Goal: Transaction & Acquisition: Book appointment/travel/reservation

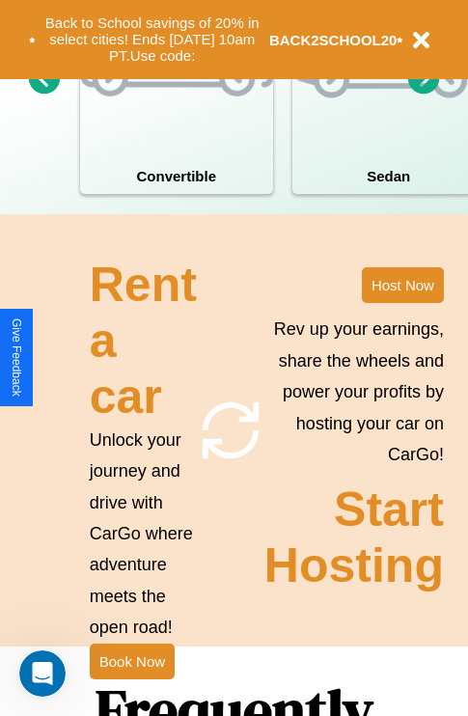
scroll to position [2339, 0]
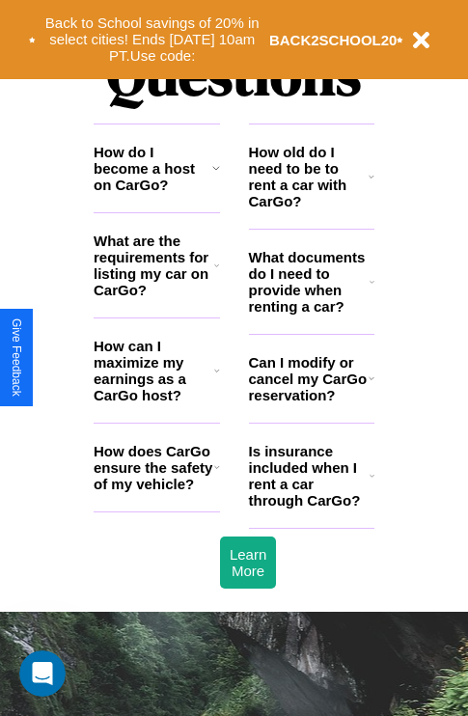
click at [156, 296] on h3 "What are the requirements for listing my car on CarGo?" at bounding box center [154, 266] width 121 height 66
click at [311, 403] on h3 "Can I modify or cancel my CarGo reservation?" at bounding box center [309, 378] width 120 height 49
click at [372, 290] on icon at bounding box center [372, 281] width 5 height 15
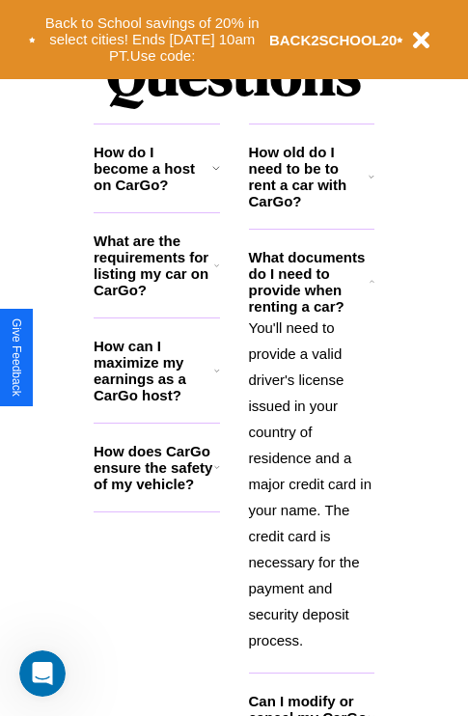
click at [156, 296] on h3 "What are the requirements for listing my car on CarGo?" at bounding box center [154, 266] width 121 height 66
click at [156, 492] on h3 "How does CarGo ensure the safety of my vehicle?" at bounding box center [154, 467] width 121 height 49
click at [216, 273] on icon at bounding box center [216, 265] width 5 height 15
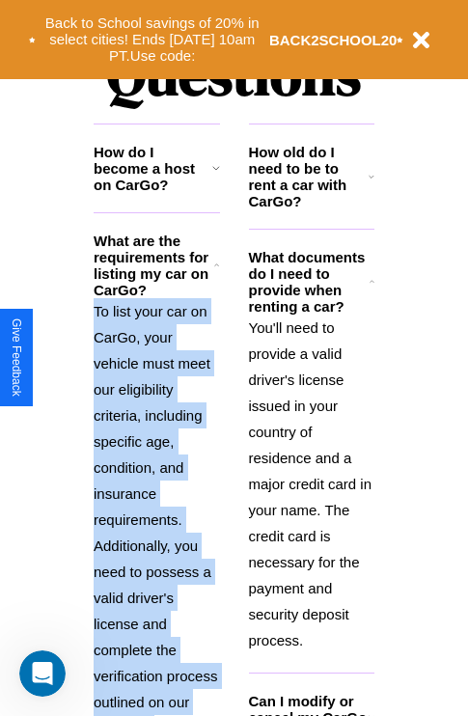
scroll to position [2477, 0]
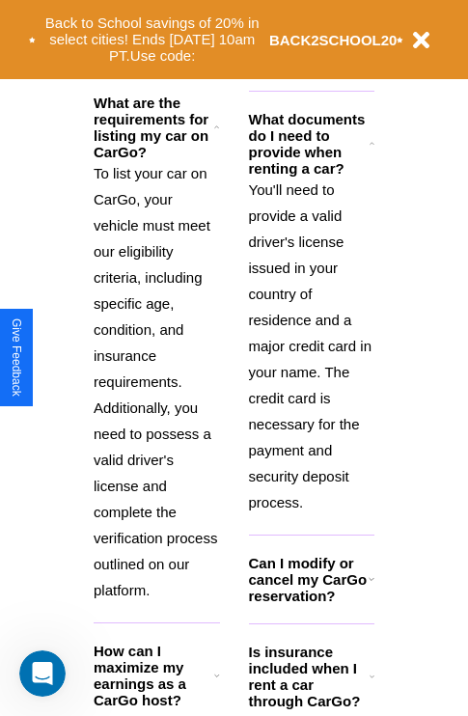
click at [372, 684] on icon at bounding box center [372, 676] width 5 height 15
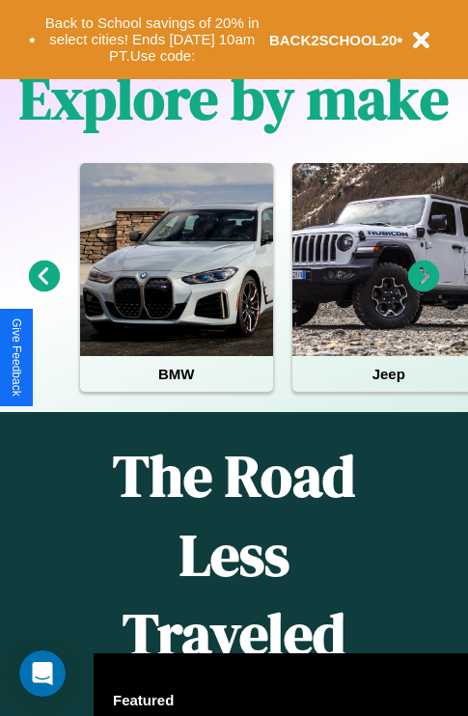
scroll to position [0, 0]
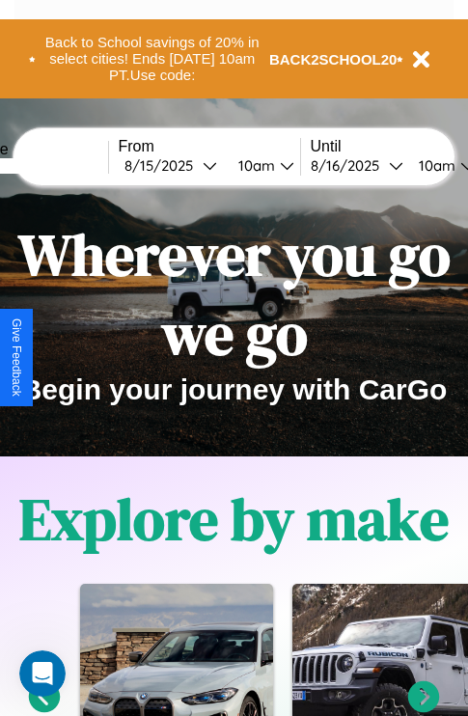
click at [65, 165] on input "text" at bounding box center [35, 165] width 145 height 15
type input "******"
click at [193, 165] on div "8 / 15 / 2025" at bounding box center [164, 165] width 78 height 18
select select "*"
select select "****"
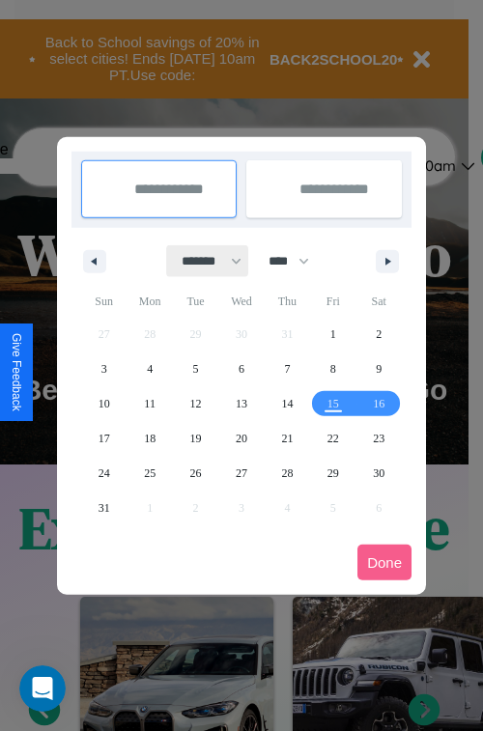
click at [203, 261] on select "******* ******** ***** ***** *** **** **** ****** ********* ******* ******** **…" at bounding box center [208, 261] width 82 height 32
select select "*"
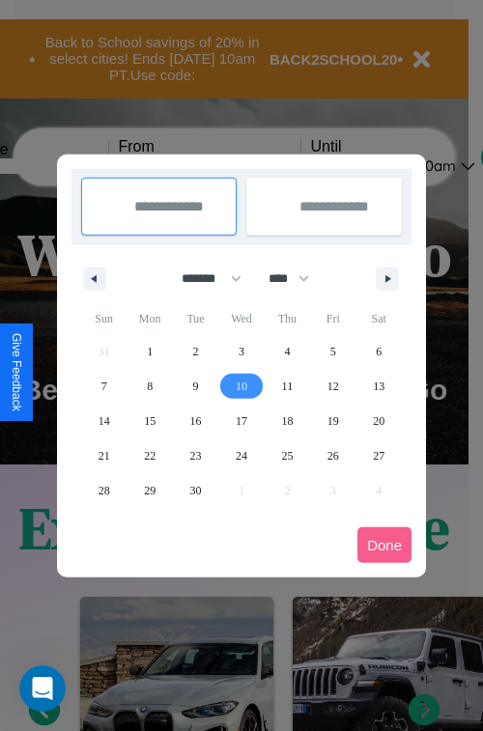
click at [240, 385] on span "10" at bounding box center [242, 386] width 12 height 35
type input "**********"
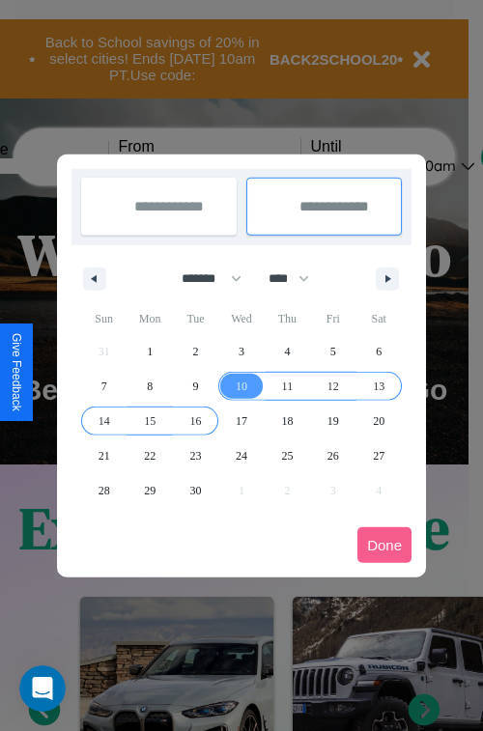
click at [195, 420] on span "16" at bounding box center [196, 420] width 12 height 35
type input "**********"
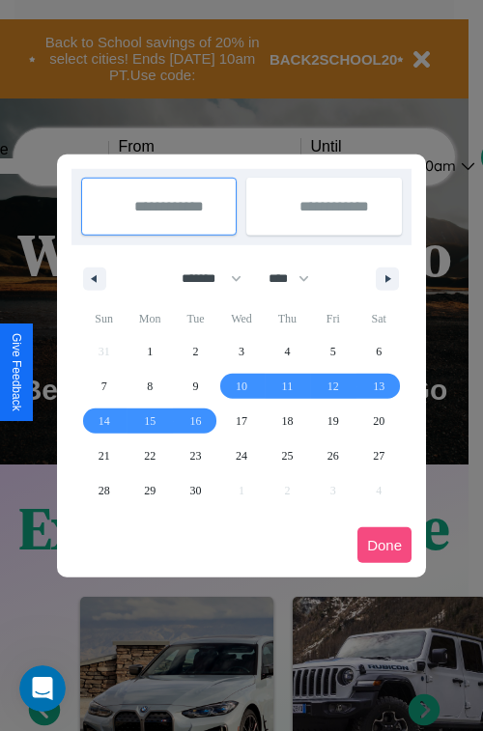
click at [384, 544] on button "Done" at bounding box center [384, 545] width 54 height 36
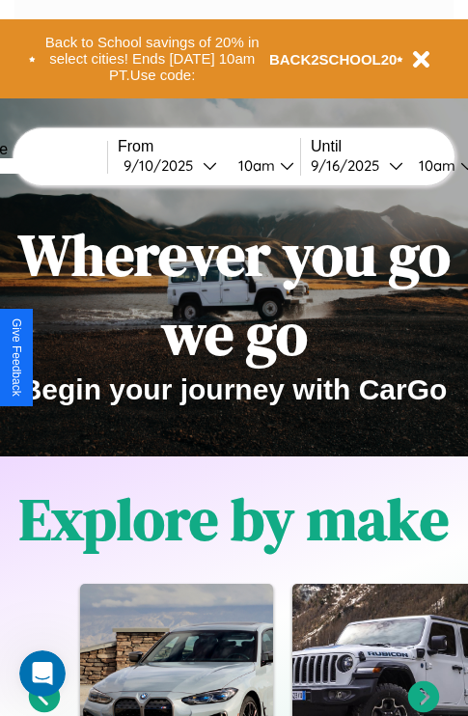
click at [278, 165] on div "10am" at bounding box center [254, 165] width 51 height 18
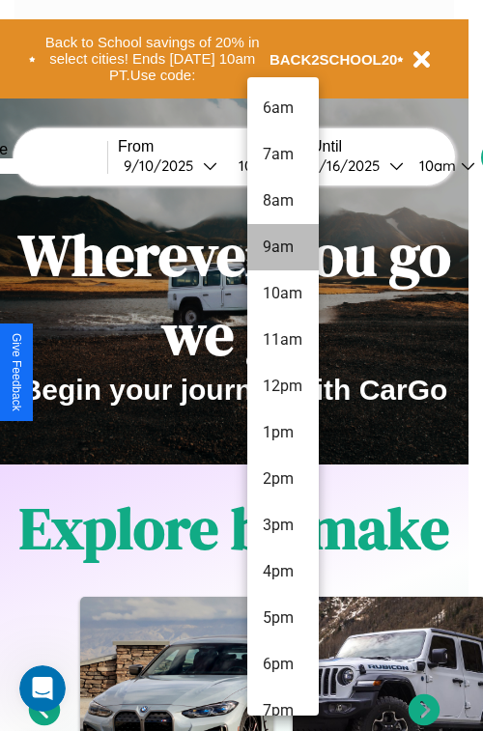
click at [282, 247] on li "9am" at bounding box center [282, 247] width 71 height 46
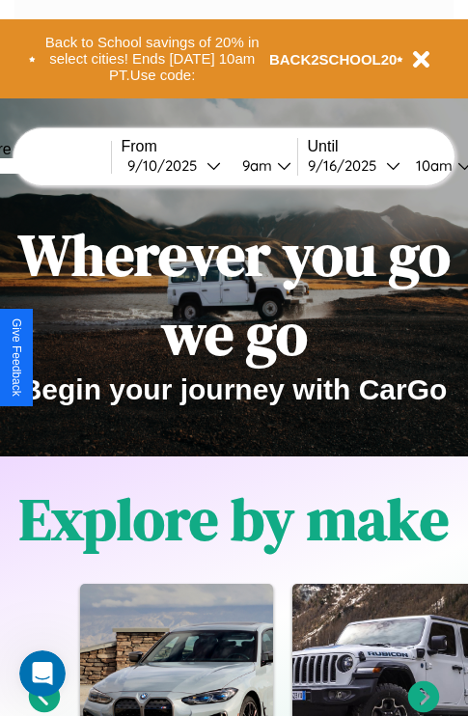
click at [457, 165] on div "10am" at bounding box center [431, 165] width 51 height 18
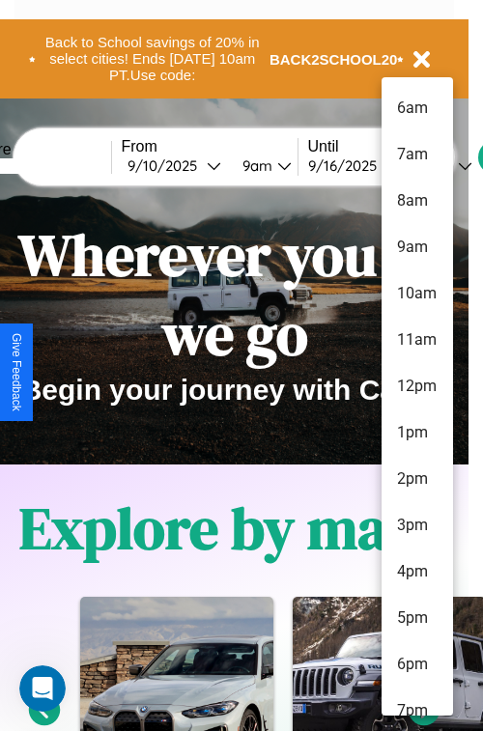
click at [416, 664] on li "6pm" at bounding box center [416, 664] width 71 height 46
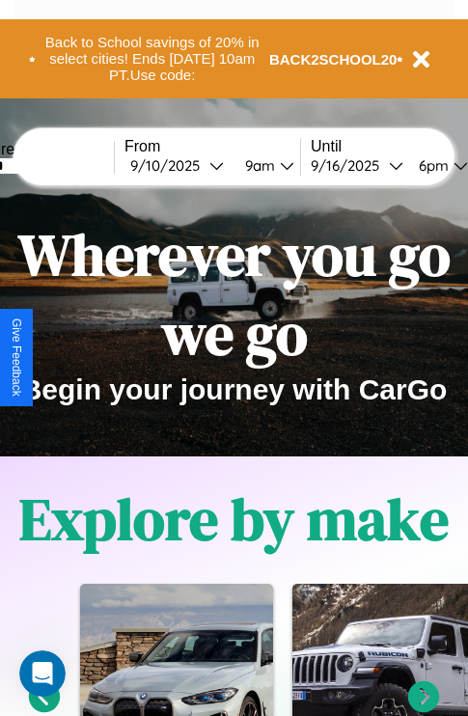
scroll to position [0, 66]
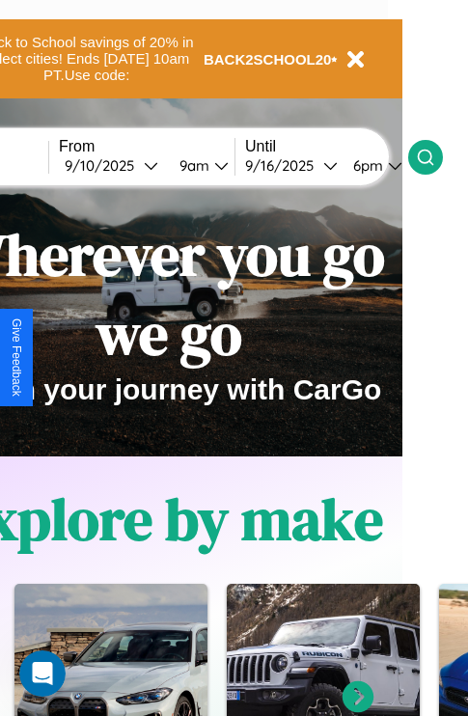
click at [435, 156] on icon at bounding box center [425, 157] width 19 height 19
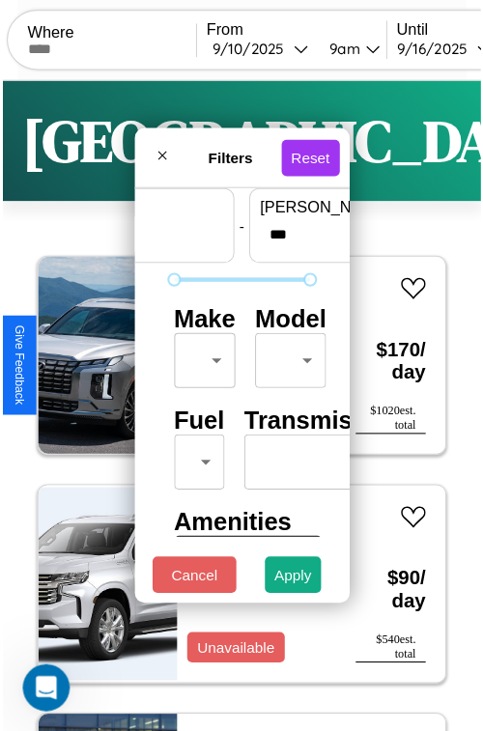
scroll to position [57, 0]
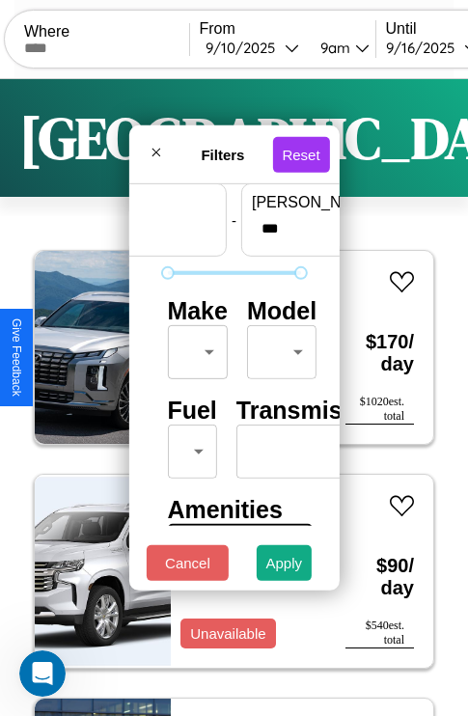
click at [194, 347] on body "CarGo Where From 9 / 10 / 2025 9am Until 9 / 16 / 2025 6pm Become a Host Login …" at bounding box center [234, 398] width 468 height 796
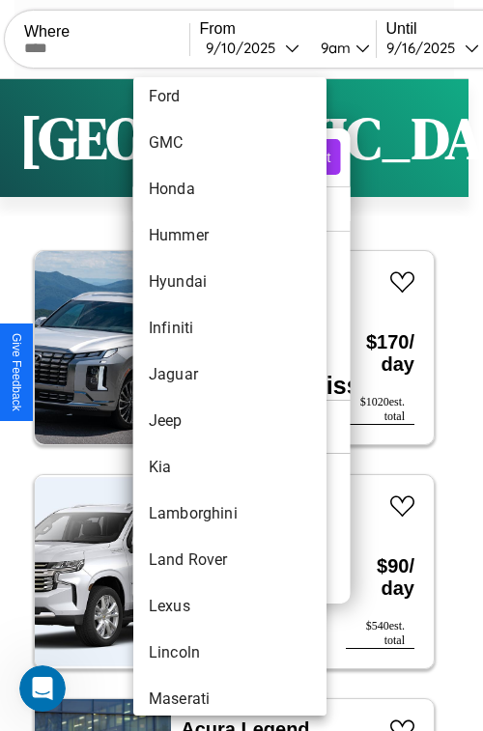
scroll to position [1045, 0]
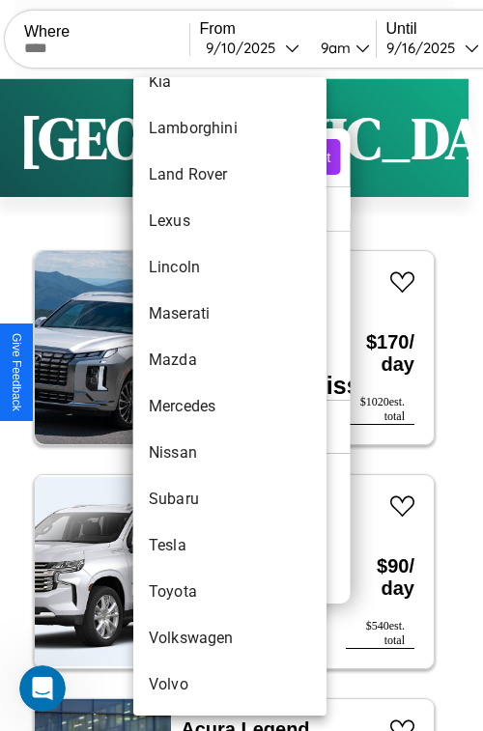
click at [193, 638] on li "Volkswagen" at bounding box center [229, 638] width 193 height 46
type input "**********"
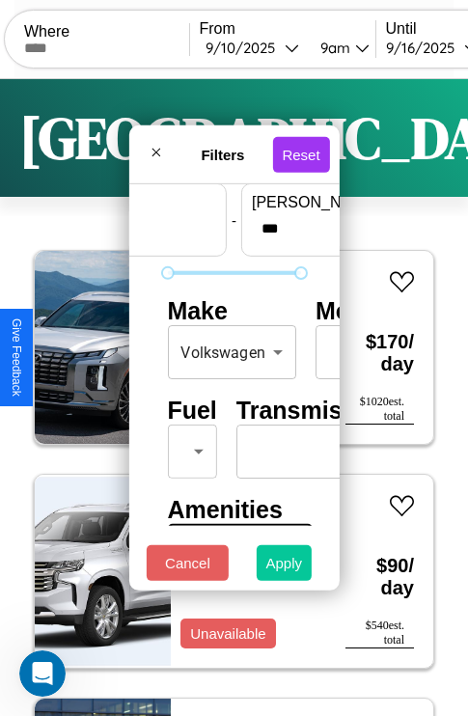
click at [285, 568] on button "Apply" at bounding box center [285, 563] width 56 height 36
